Goal: Obtain resource: Download file/media

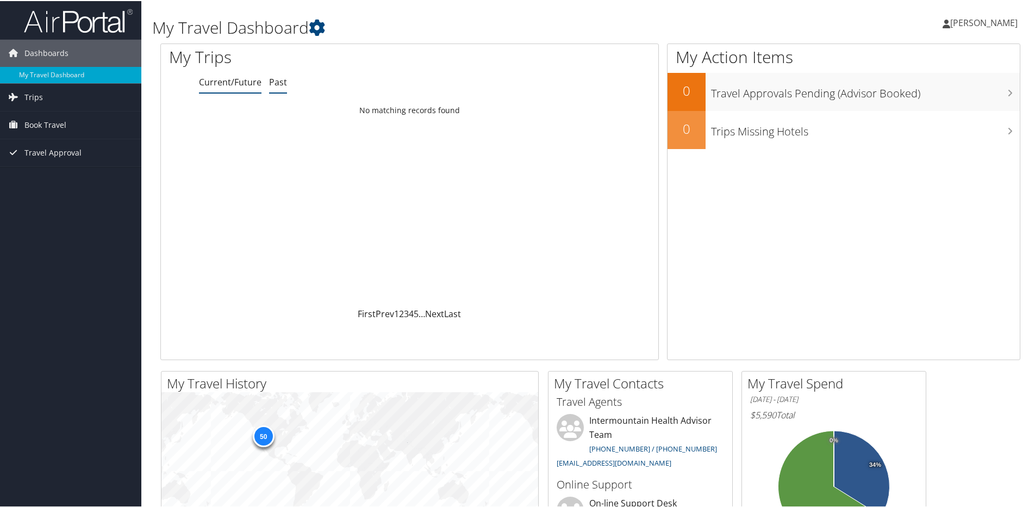
click at [276, 78] on link "Past" at bounding box center [278, 81] width 18 height 12
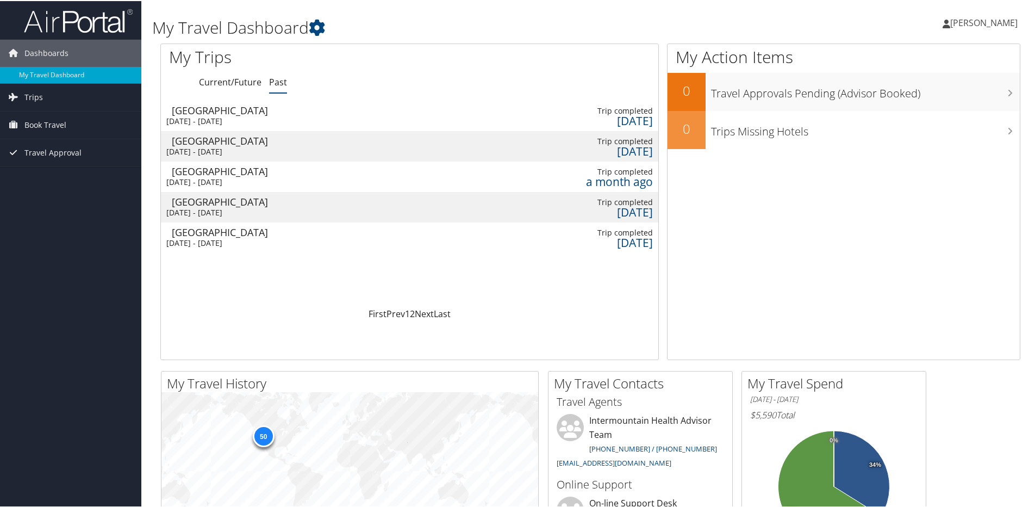
click at [193, 138] on div "Las Vegas" at bounding box center [230, 140] width 116 height 10
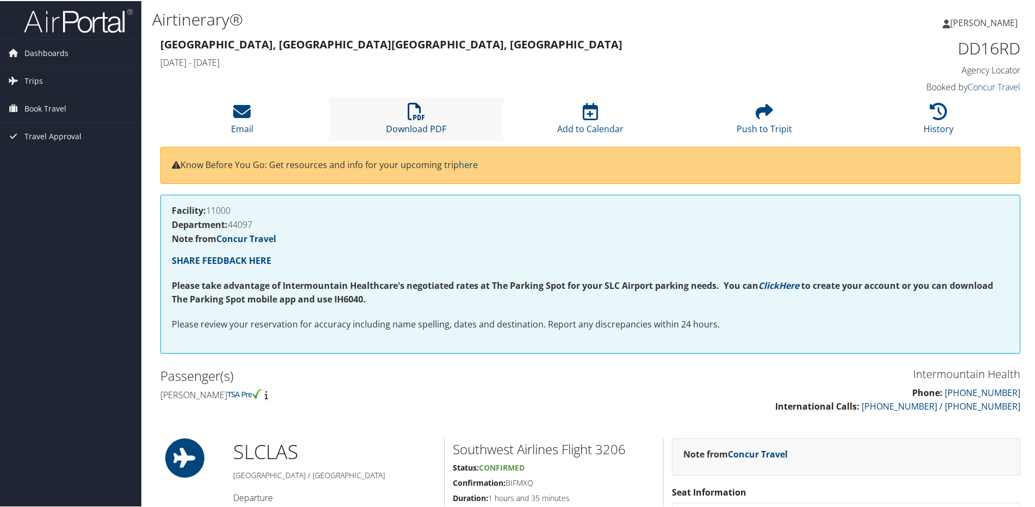
click at [408, 111] on icon at bounding box center [416, 110] width 17 height 17
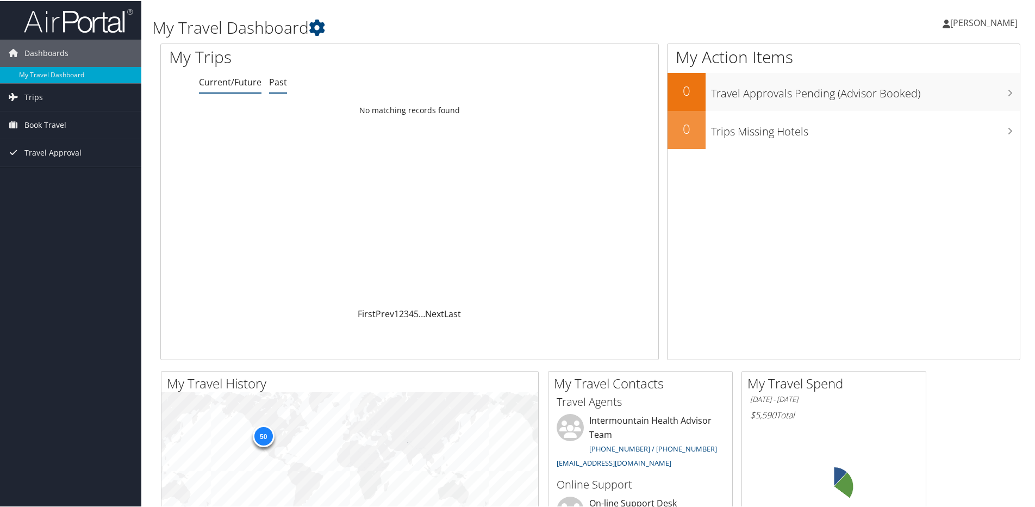
click at [280, 81] on link "Past" at bounding box center [278, 81] width 18 height 12
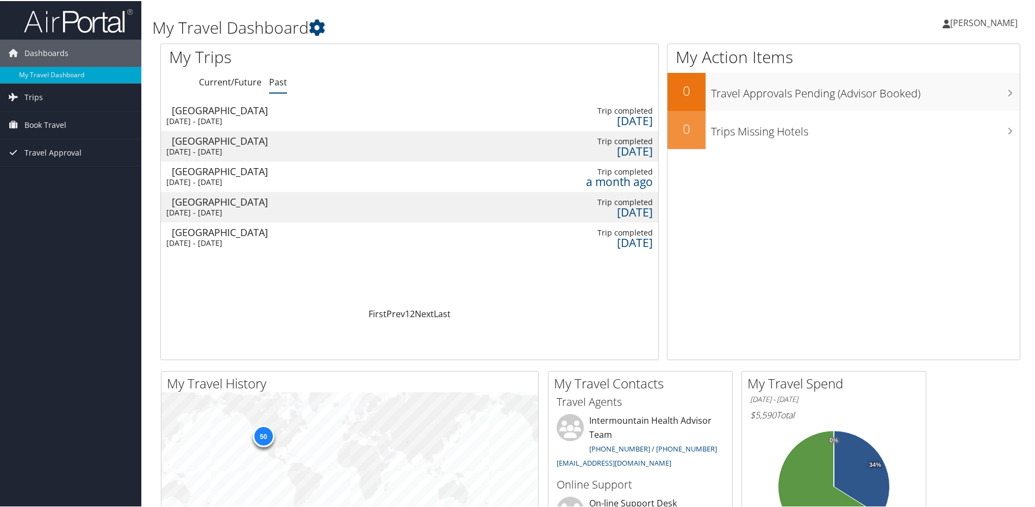
click at [209, 118] on div "[DATE] - [DATE]" at bounding box center [224, 120] width 116 height 10
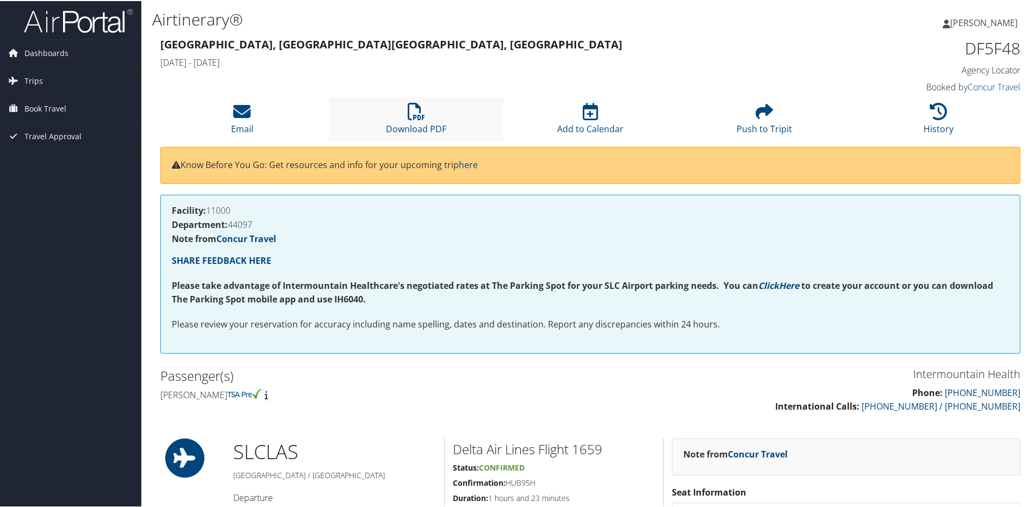
click at [396, 115] on li "Download PDF" at bounding box center [416, 118] width 174 height 44
